Goal: Task Accomplishment & Management: Manage account settings

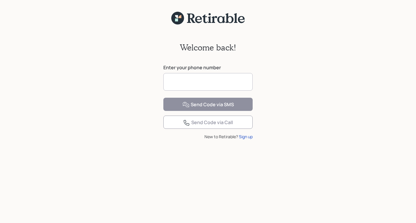
click at [170, 81] on input at bounding box center [207, 82] width 89 height 18
click at [170, 82] on input "*" at bounding box center [207, 82] width 89 height 18
type input "**********"
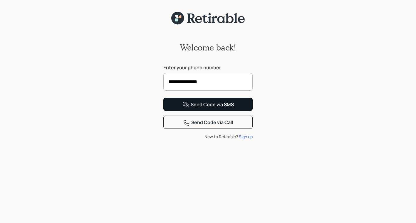
click at [213, 108] on div "Send Code via SMS" at bounding box center [208, 104] width 51 height 7
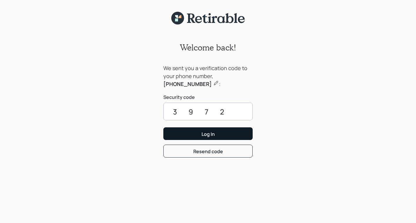
type input "3972"
click at [205, 133] on div "Log In" at bounding box center [208, 134] width 13 height 6
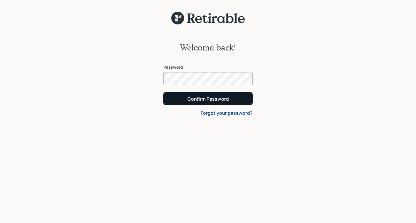
click at [202, 97] on div "Confirm Password" at bounding box center [208, 99] width 41 height 6
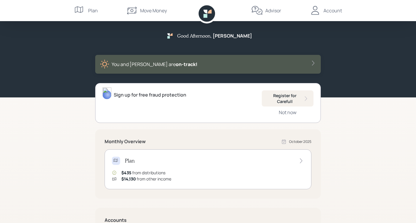
click at [39, 145] on div "Good Afternoon , [PERSON_NAME] and [PERSON_NAME] are on‑track! Sign up for free…" at bounding box center [208, 171] width 416 height 342
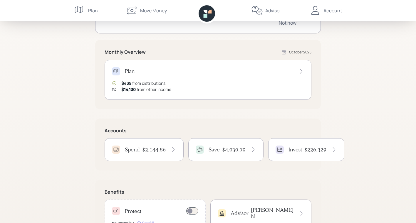
scroll to position [94, 0]
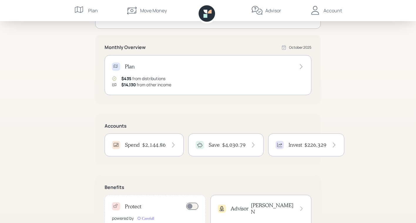
click at [156, 146] on h4 "$2,144.86" at bounding box center [154, 145] width 24 height 6
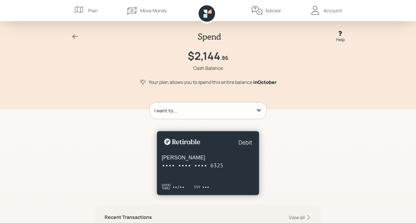
click at [74, 36] on icon at bounding box center [75, 36] width 7 height 7
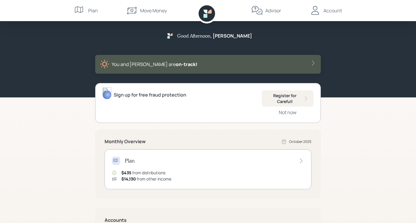
click at [46, 136] on div "Good Afternoon , [PERSON_NAME] and [PERSON_NAME] are on‑track! Sign up for free…" at bounding box center [208, 171] width 416 height 342
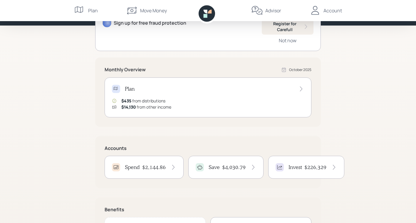
scroll to position [78, 0]
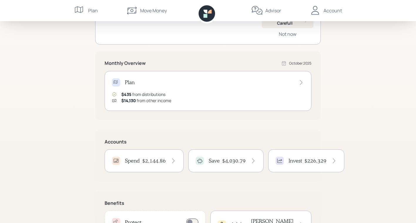
click at [234, 160] on h4 "$4,030.79" at bounding box center [234, 161] width 24 height 6
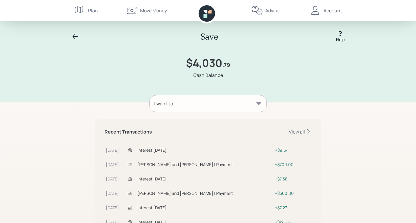
click at [74, 36] on icon at bounding box center [75, 36] width 7 height 7
